Goal: Task Accomplishment & Management: Use online tool/utility

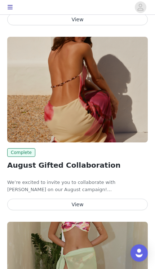
scroll to position [289, 0]
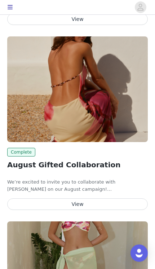
click at [16, 153] on span "Complete" at bounding box center [21, 152] width 28 height 9
click at [45, 206] on button "View" at bounding box center [77, 204] width 141 height 12
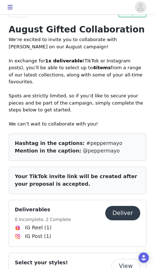
click at [128, 259] on button "View" at bounding box center [125, 266] width 29 height 14
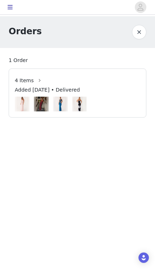
click at [57, 106] on img at bounding box center [60, 104] width 11 height 15
click at [25, 78] on span "4 Items" at bounding box center [24, 81] width 19 height 8
click at [34, 79] on button "button" at bounding box center [40, 81] width 12 height 12
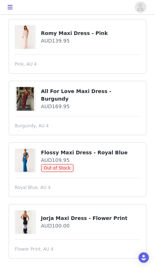
scroll to position [98, 0]
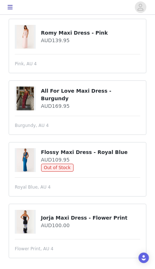
click at [20, 162] on img at bounding box center [25, 160] width 17 height 24
click at [43, 153] on h4 "Flossy Maxi Dress - Royal Blue" at bounding box center [91, 153] width 100 height 8
click at [77, 157] on h4 "AUD109.95" at bounding box center [91, 160] width 100 height 8
click at [51, 171] on span "Out of Stock" at bounding box center [57, 168] width 32 height 8
click at [23, 162] on img at bounding box center [25, 160] width 17 height 24
